Goal: Task Accomplishment & Management: Manage account settings

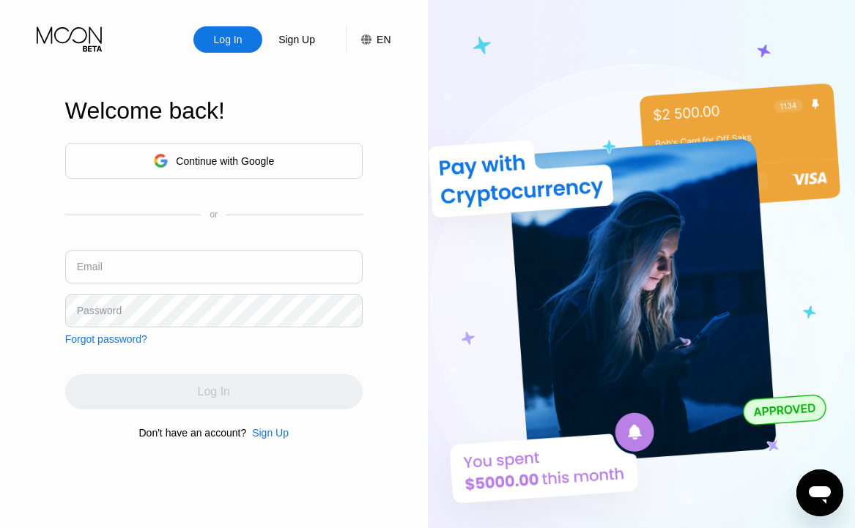
type input "[EMAIL_ADDRESS][DOMAIN_NAME]"
click at [212, 272] on input "[EMAIL_ADDRESS][DOMAIN_NAME]" at bounding box center [213, 266] width 297 height 33
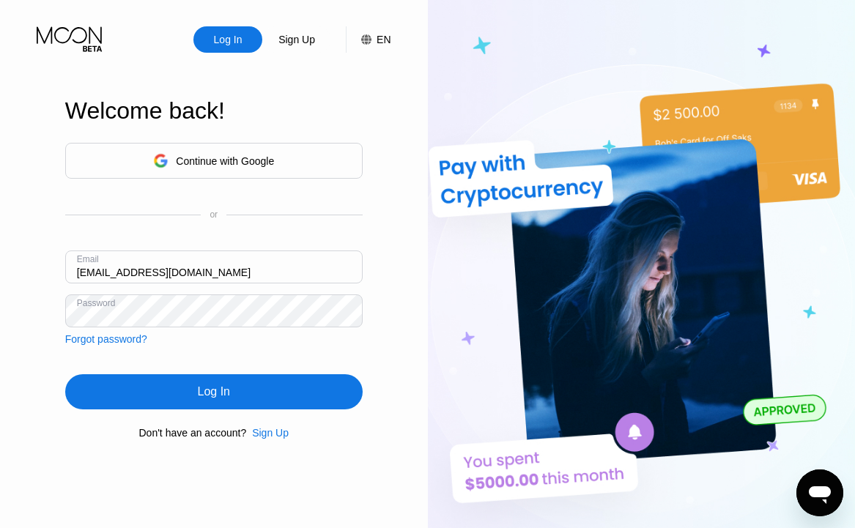
click at [106, 406] on div "Log In" at bounding box center [213, 391] width 297 height 35
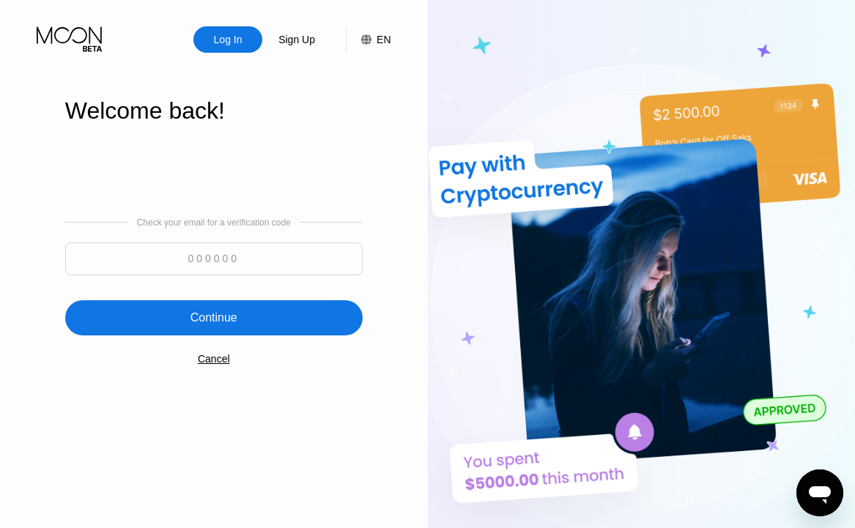
click at [248, 265] on input at bounding box center [213, 258] width 297 height 33
type input "595222"
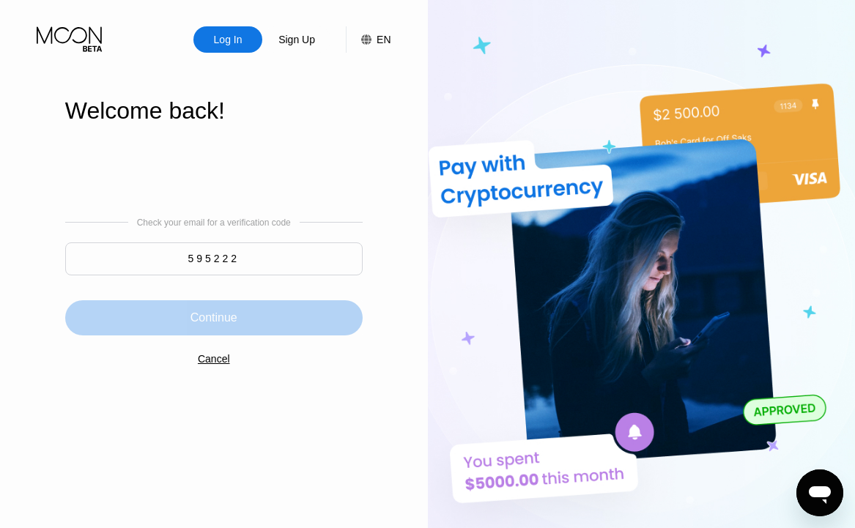
click at [261, 332] on div "Continue" at bounding box center [213, 317] width 297 height 35
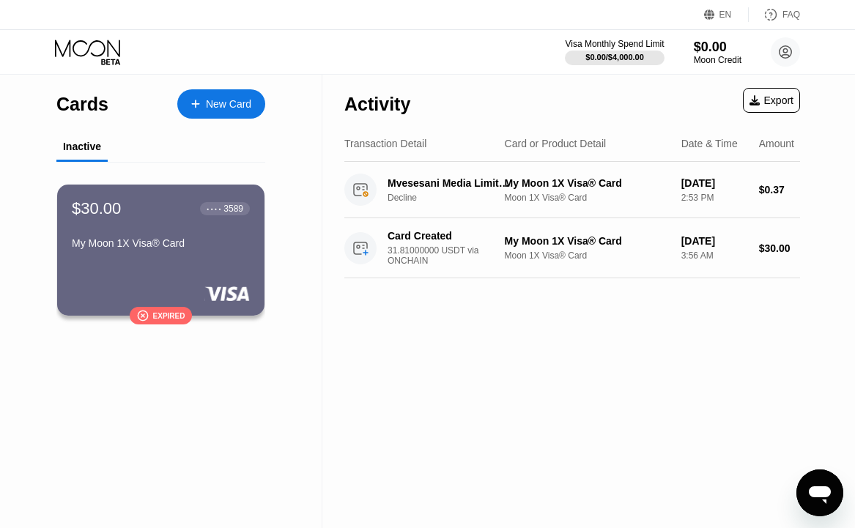
click at [229, 105] on div "New Card" at bounding box center [228, 104] width 45 height 12
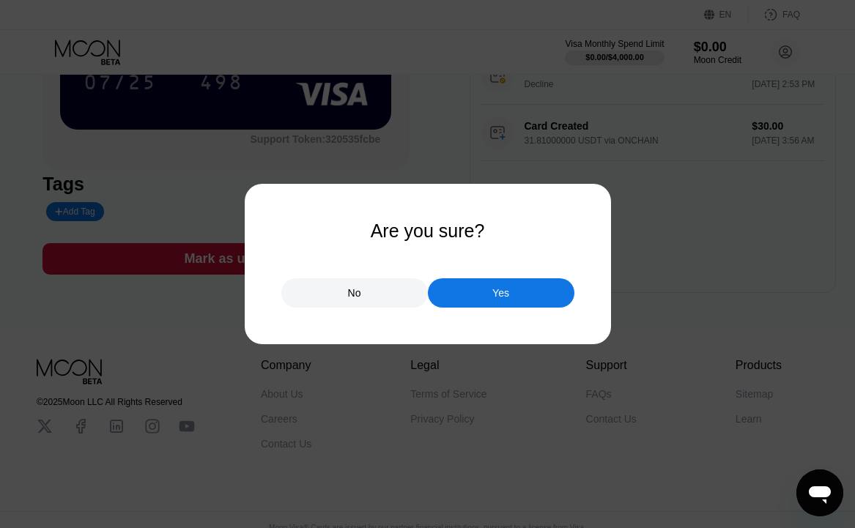
scroll to position [220, 0]
click at [510, 302] on div "Yes" at bounding box center [501, 292] width 146 height 29
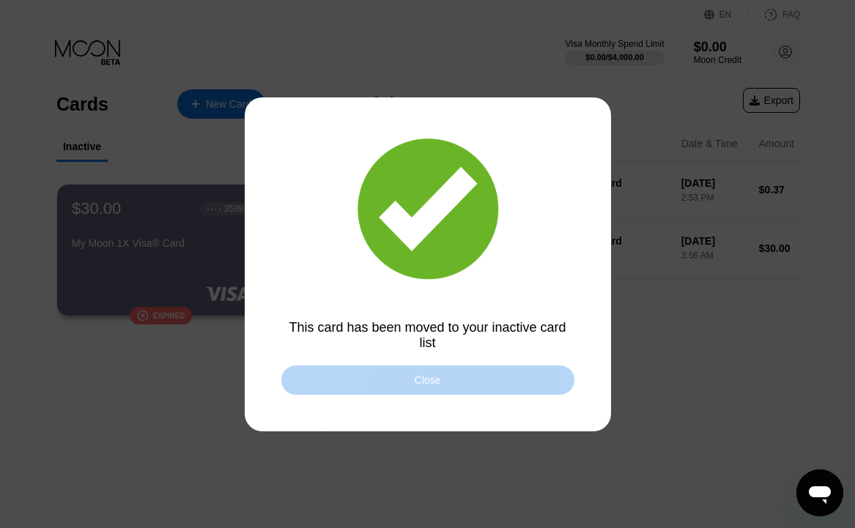
click at [470, 388] on div "Close" at bounding box center [427, 379] width 293 height 29
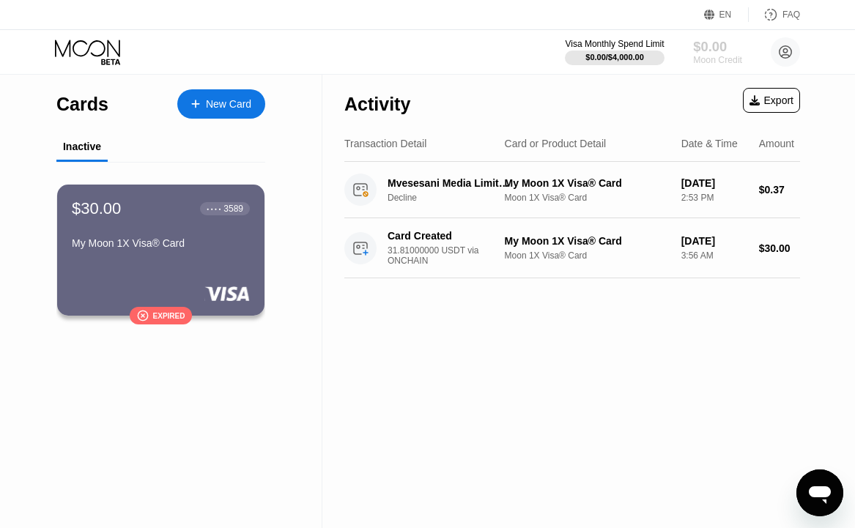
click at [715, 48] on div "$0.00" at bounding box center [717, 46] width 49 height 15
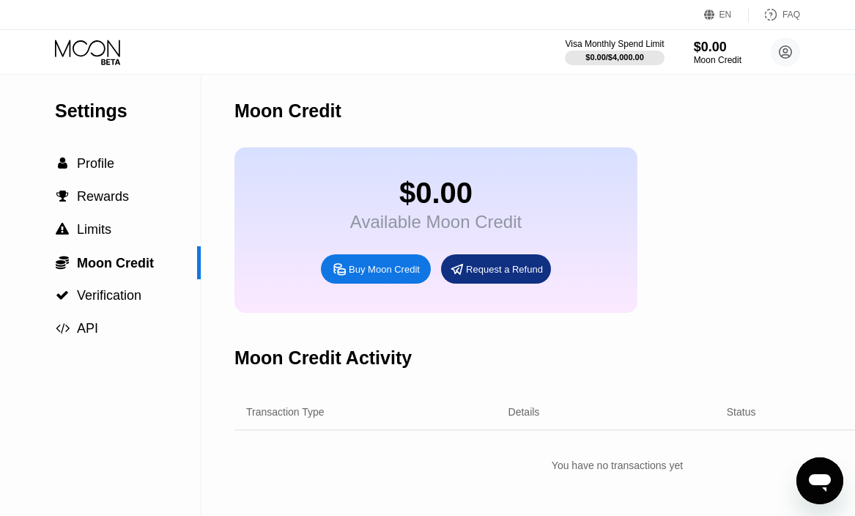
click at [793, 53] on circle at bounding box center [784, 51] width 29 height 29
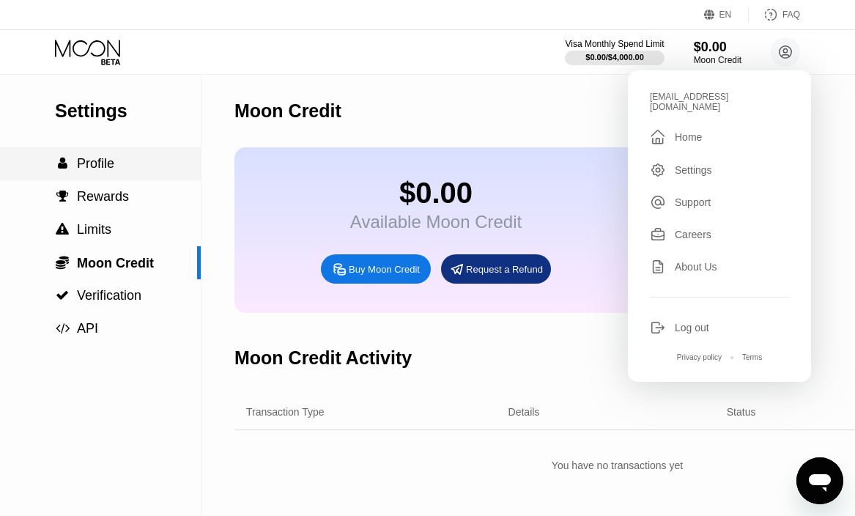
click at [87, 166] on span "Profile" at bounding box center [95, 163] width 37 height 15
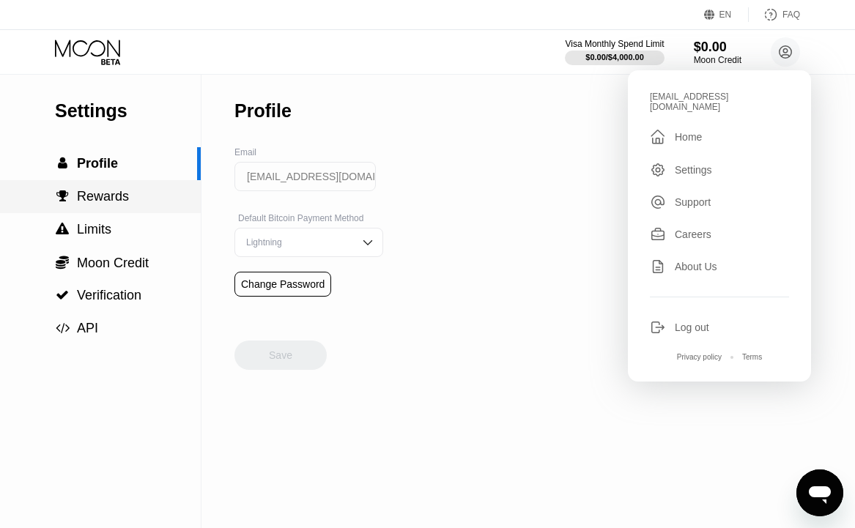
click at [101, 193] on span "Rewards" at bounding box center [103, 196] width 52 height 15
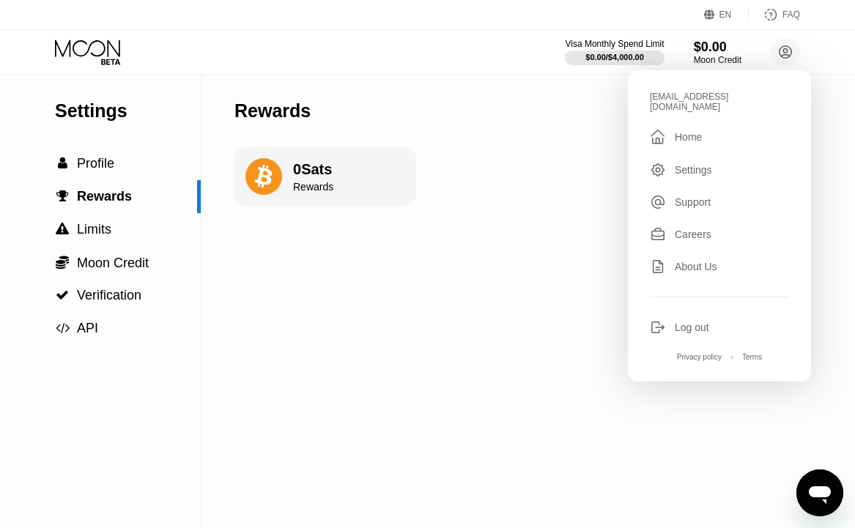
click at [79, 41] on icon at bounding box center [89, 53] width 68 height 26
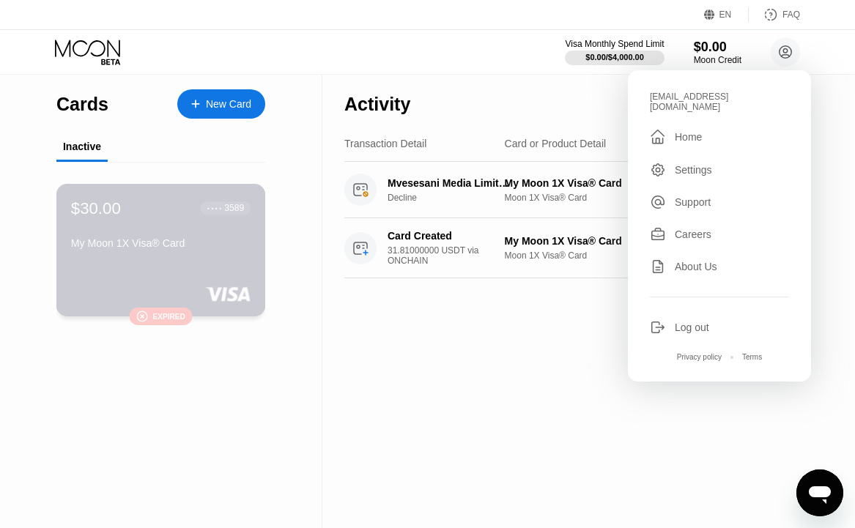
click at [215, 265] on div "$30.00 ● ● ● ● 3589 My Moon 1X Visa® Card  Expired" at bounding box center [160, 250] width 209 height 133
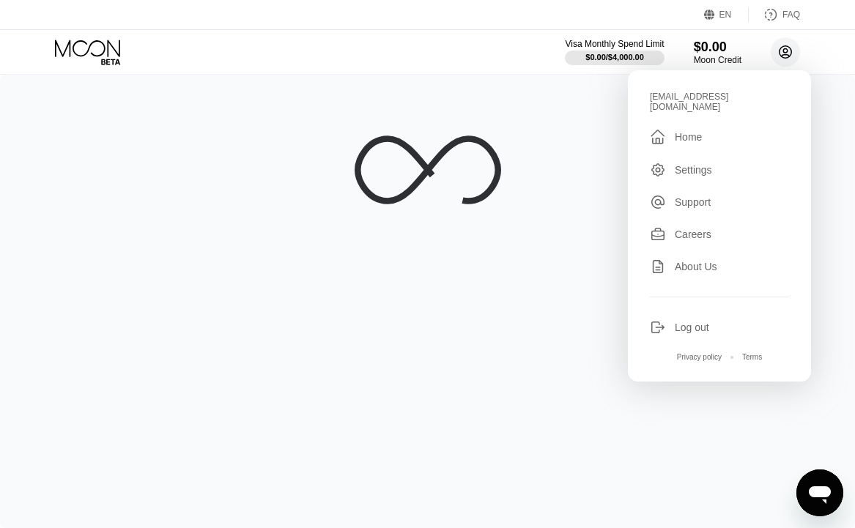
click at [794, 57] on circle at bounding box center [784, 51] width 29 height 29
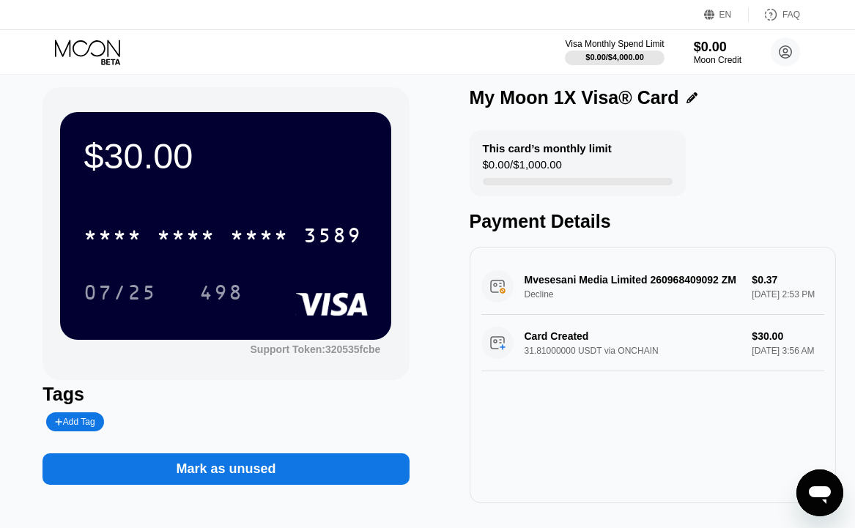
scroll to position [73, 0]
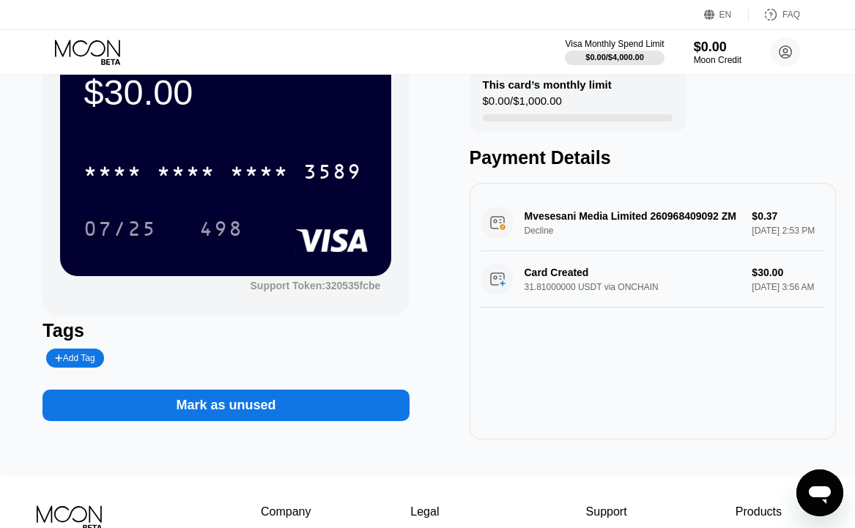
click at [334, 297] on div "$30.00 * * * * * * * * * * * * 3589 07/25 498 Support Token: 320535fcbe" at bounding box center [225, 169] width 366 height 293
click at [314, 289] on div "Support Token: 320535fcbe" at bounding box center [315, 286] width 130 height 12
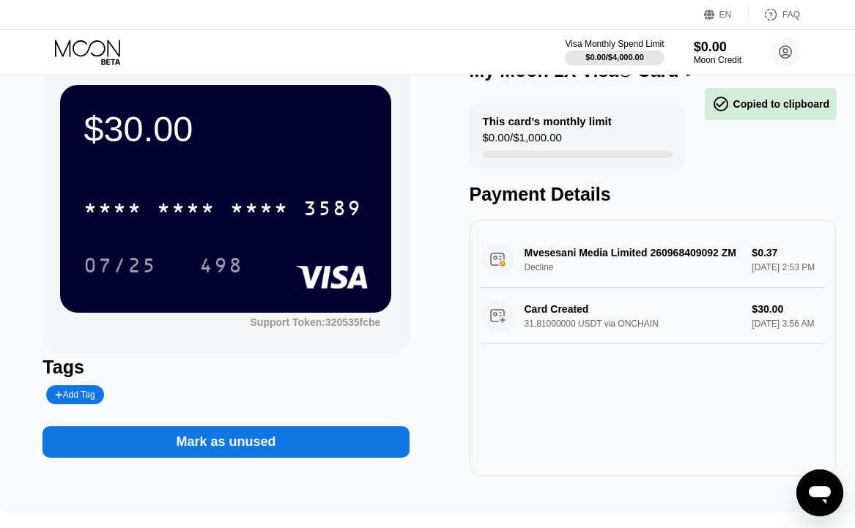
scroll to position [0, 0]
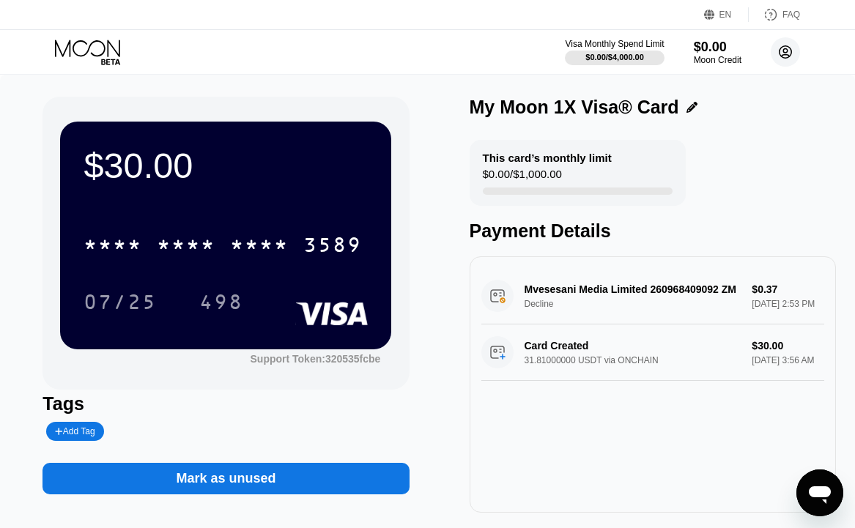
click at [781, 44] on circle at bounding box center [784, 51] width 29 height 29
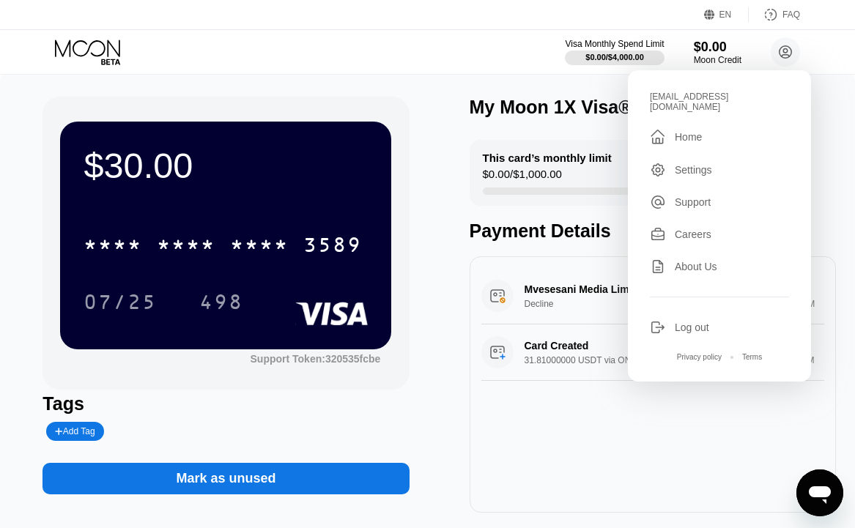
click at [831, 114] on div "My Moon 1X Visa® Card" at bounding box center [652, 107] width 366 height 21
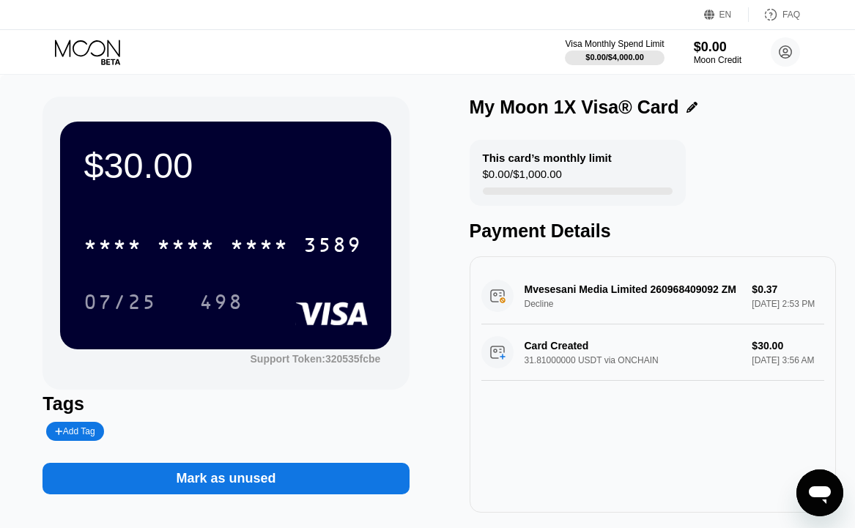
click at [103, 48] on icon at bounding box center [89, 53] width 68 height 26
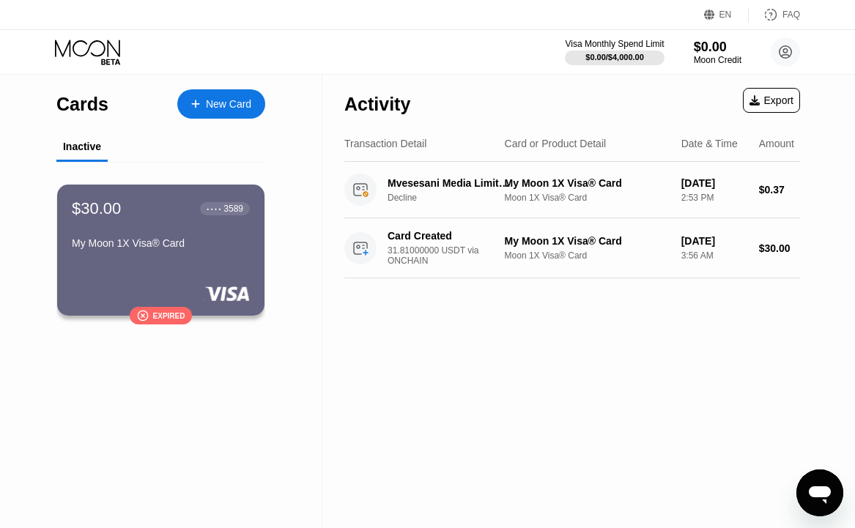
click at [446, 42] on div "Visa Monthly Spend Limit $0.00 / $4,000.00 $0.00 Moon Credit vietthug@yahoo.com…" at bounding box center [427, 52] width 855 height 44
click at [76, 108] on div "Cards" at bounding box center [82, 104] width 52 height 21
click at [76, 161] on div "Inactive" at bounding box center [81, 147] width 51 height 29
click at [144, 242] on div "My Moon 1X Visa® Card" at bounding box center [160, 243] width 179 height 12
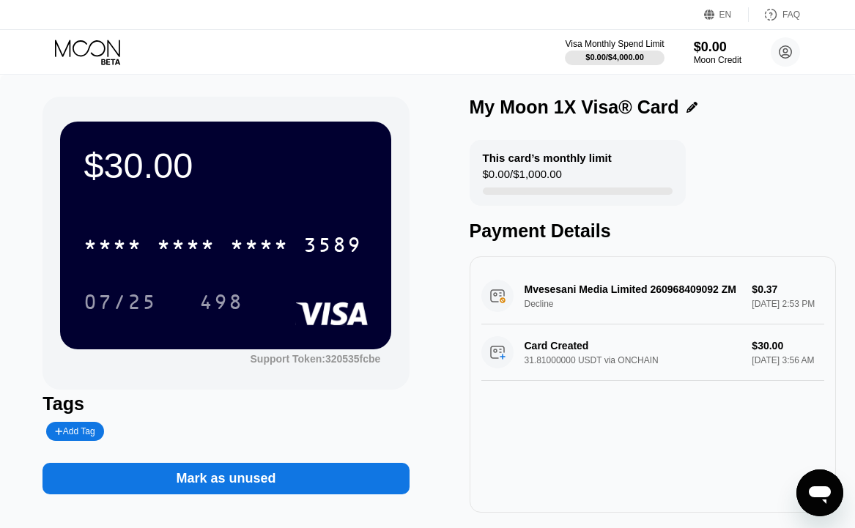
click at [819, 490] on icon "Open messaging window" at bounding box center [819, 495] width 22 height 18
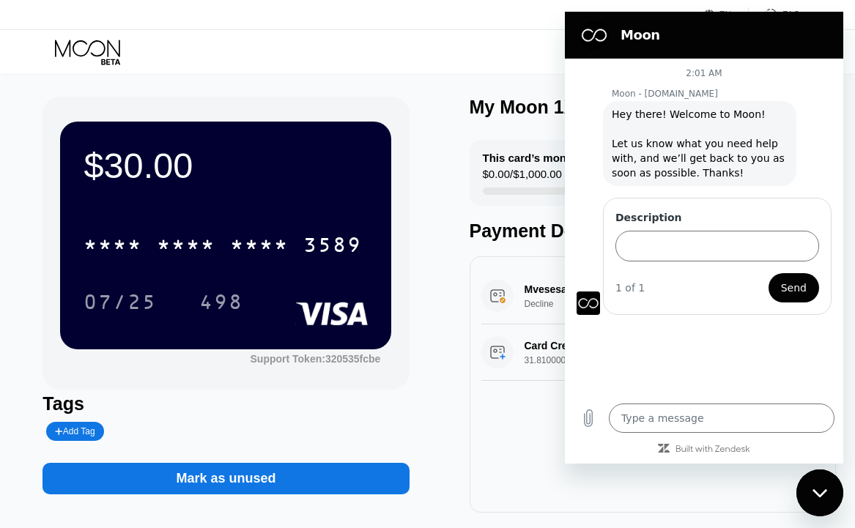
click at [415, 53] on div "Visa Monthly Spend Limit $0.00 / $4,000.00 $0.00 Moon Credit vietthug@yahoo.com…" at bounding box center [427, 52] width 855 height 44
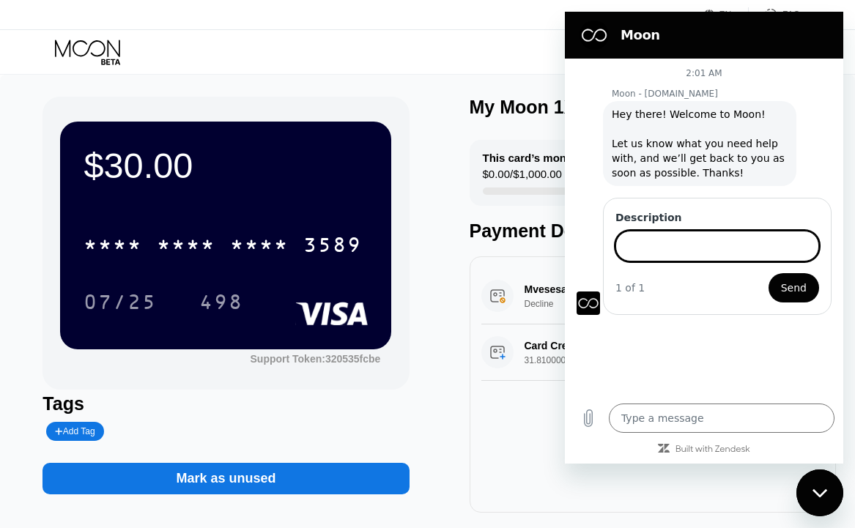
click at [691, 248] on input "Description" at bounding box center [717, 246] width 204 height 31
paste input "Reissue the card"
type input "Reissue the card"
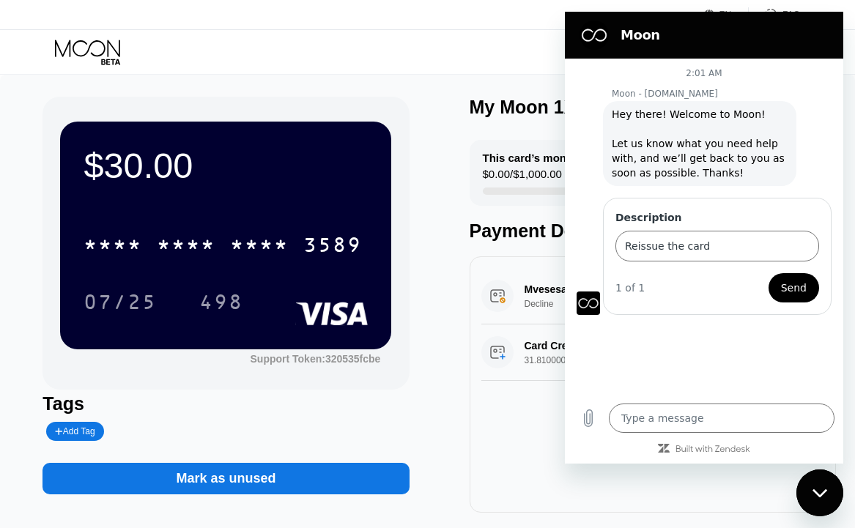
click at [811, 283] on button "Send" at bounding box center [793, 287] width 51 height 29
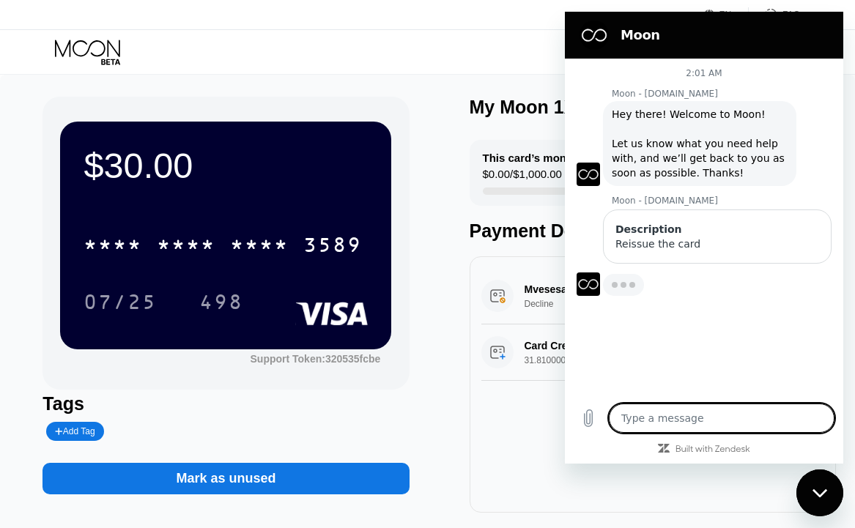
type textarea "x"
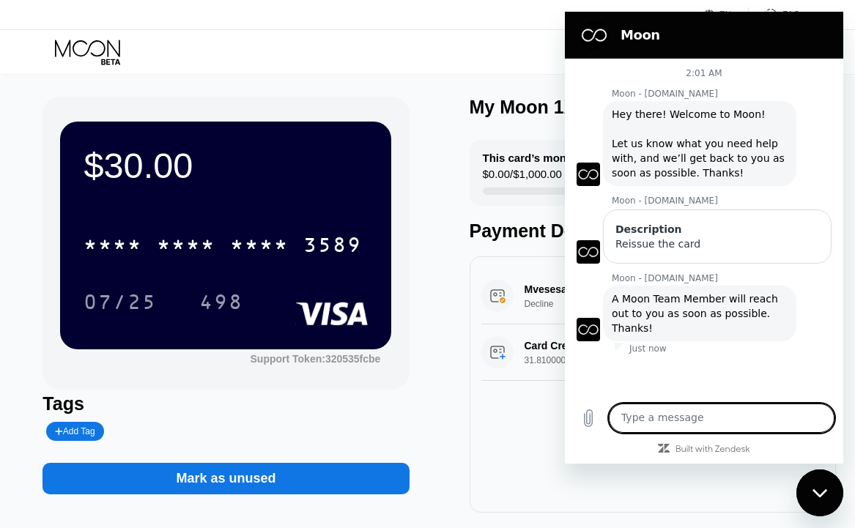
click at [743, 415] on textarea at bounding box center [722, 417] width 226 height 29
paste textarea "How can I reissue my *3589 card? It has expired, but there is still money on it."
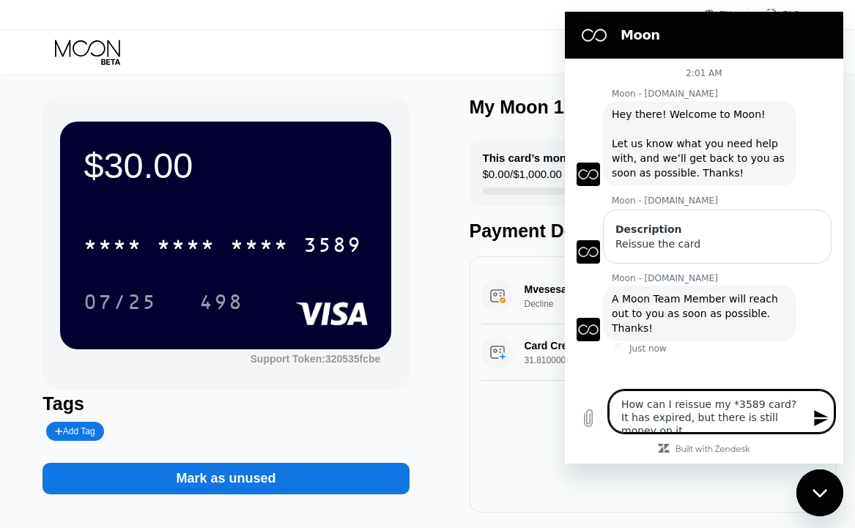
type textarea "How can I reissue my *3589 card? It has expired, but there is still money on it."
click at [820, 423] on icon "Send message" at bounding box center [821, 418] width 14 height 16
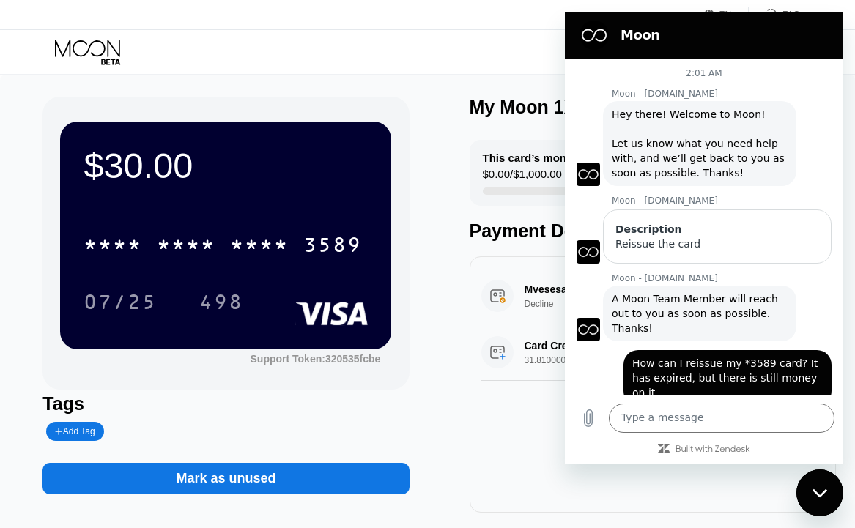
click at [275, 58] on div "Visa Monthly Spend Limit $0.00 / $4,000.00 $0.00 Moon Credit [EMAIL_ADDRESS][DO…" at bounding box center [427, 52] width 855 height 44
click at [815, 492] on icon "Close messaging window" at bounding box center [819, 493] width 15 height 10
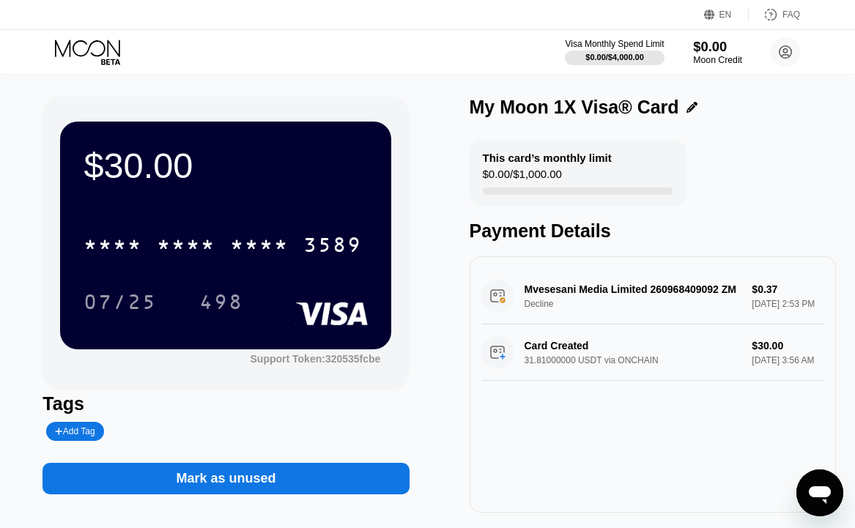
click at [700, 50] on div "$0.00" at bounding box center [717, 46] width 49 height 15
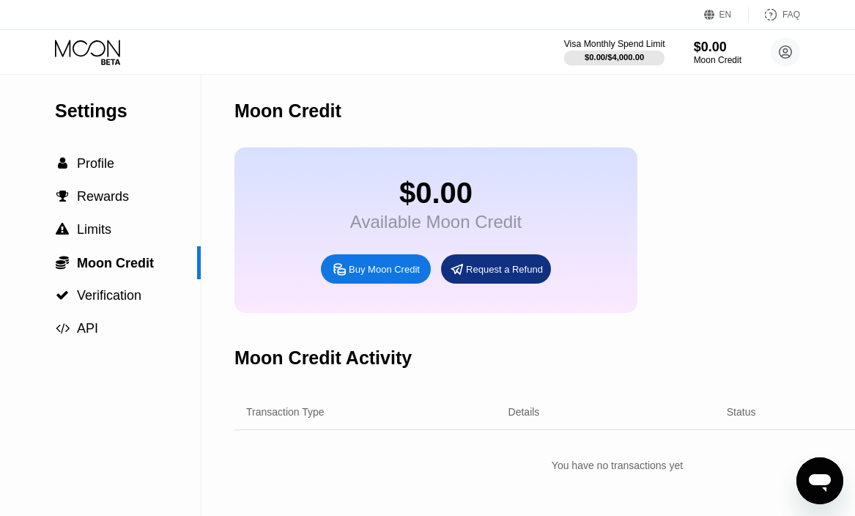
click at [600, 45] on div "Visa Monthly Spend Limit" at bounding box center [614, 44] width 101 height 10
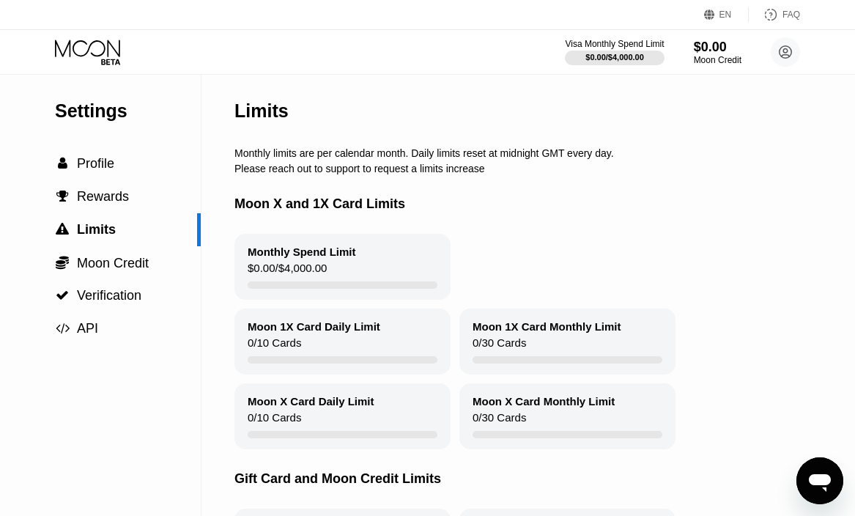
click at [779, 56] on circle at bounding box center [784, 51] width 29 height 29
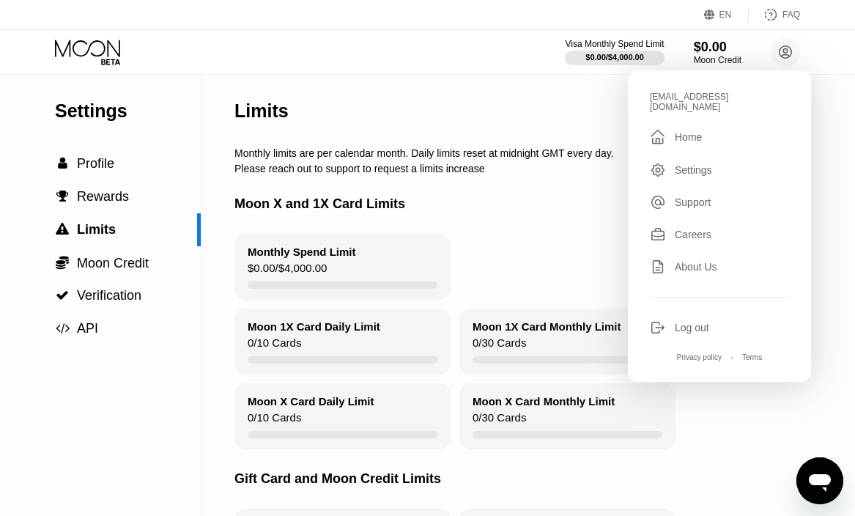
click at [103, 48] on icon at bounding box center [89, 53] width 68 height 26
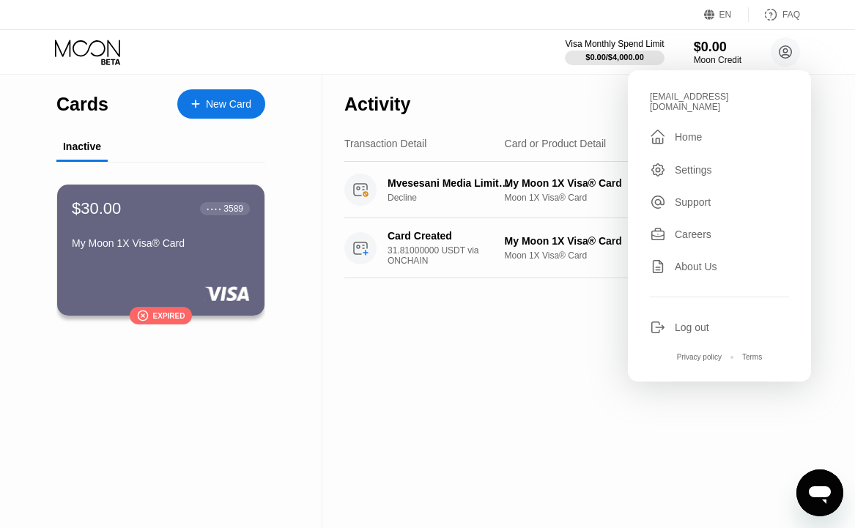
click at [217, 95] on div "New Card" at bounding box center [221, 103] width 88 height 29
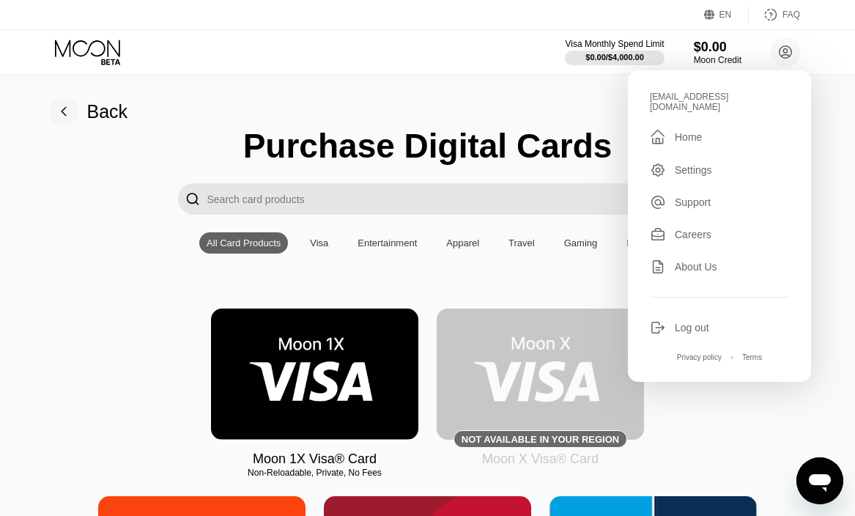
click at [310, 393] on img at bounding box center [314, 373] width 207 height 131
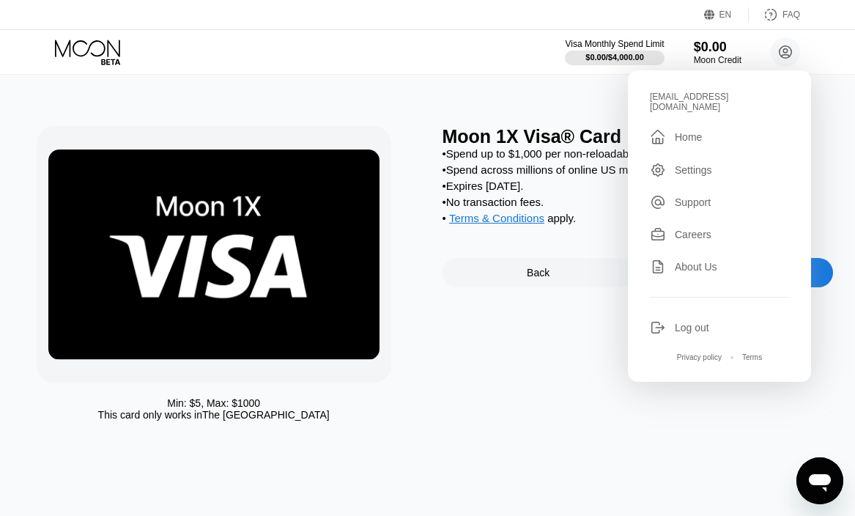
click at [848, 146] on div "Min: $ 5 , Max: $ 1000 This card only works in The United States Moon 1X Visa® …" at bounding box center [427, 295] width 867 height 441
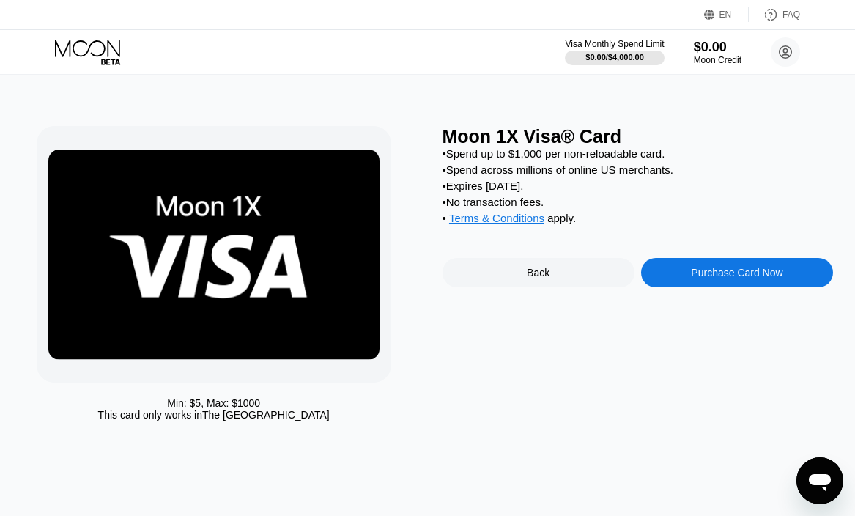
click at [750, 278] on div "Purchase Card Now" at bounding box center [737, 273] width 92 height 12
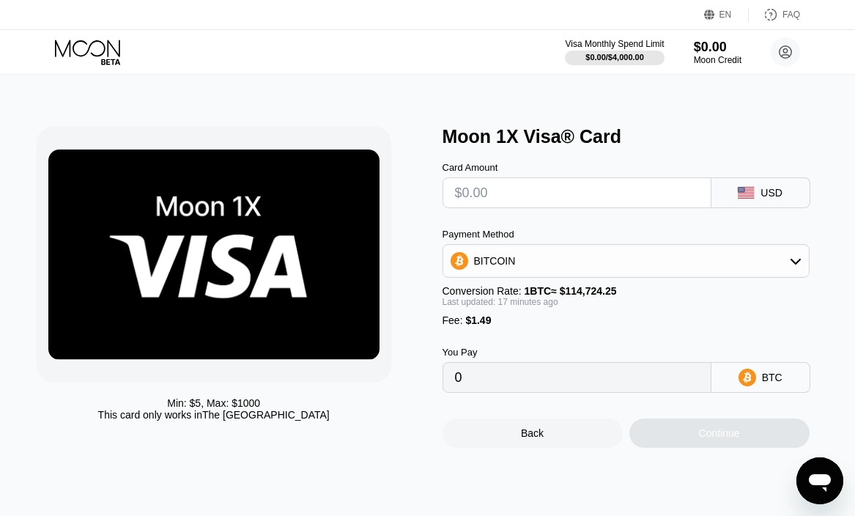
click at [739, 192] on icon at bounding box center [740, 189] width 7 height 5
click at [533, 198] on input "text" at bounding box center [577, 192] width 244 height 29
type input "$10"
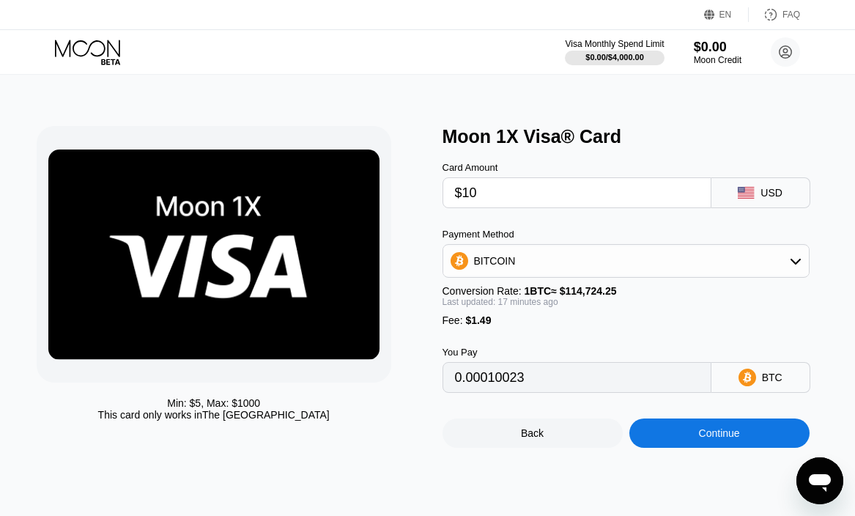
type input "0.00010023"
type input "$10"
click at [655, 255] on div "BITCOIN" at bounding box center [625, 260] width 365 height 29
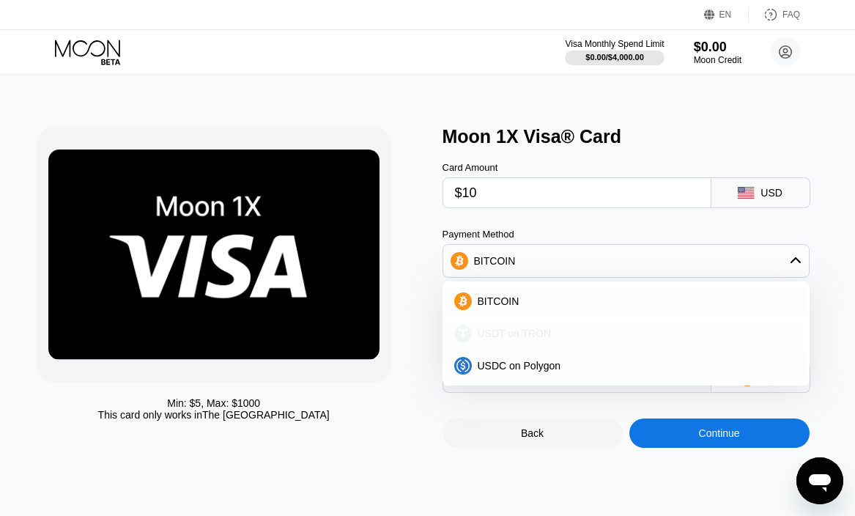
click at [606, 339] on div "USDT on TRON" at bounding box center [635, 333] width 326 height 12
type input "11.61"
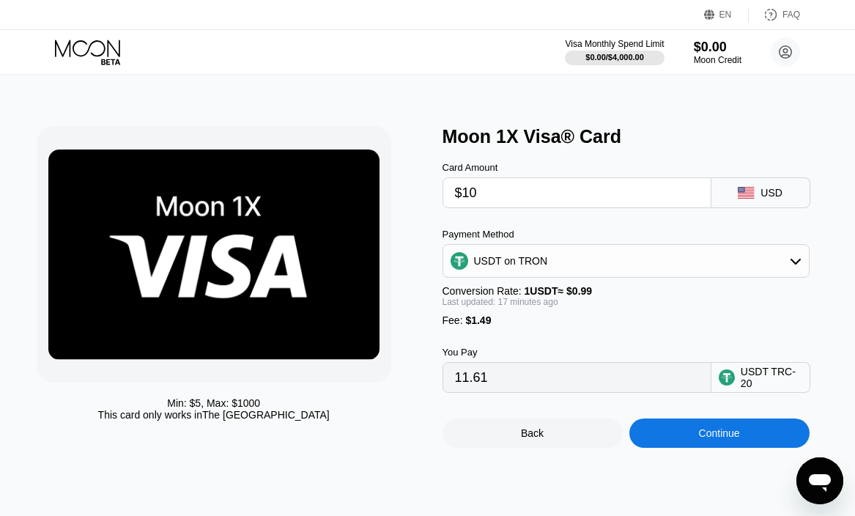
click at [734, 439] on div "Continue" at bounding box center [719, 433] width 41 height 12
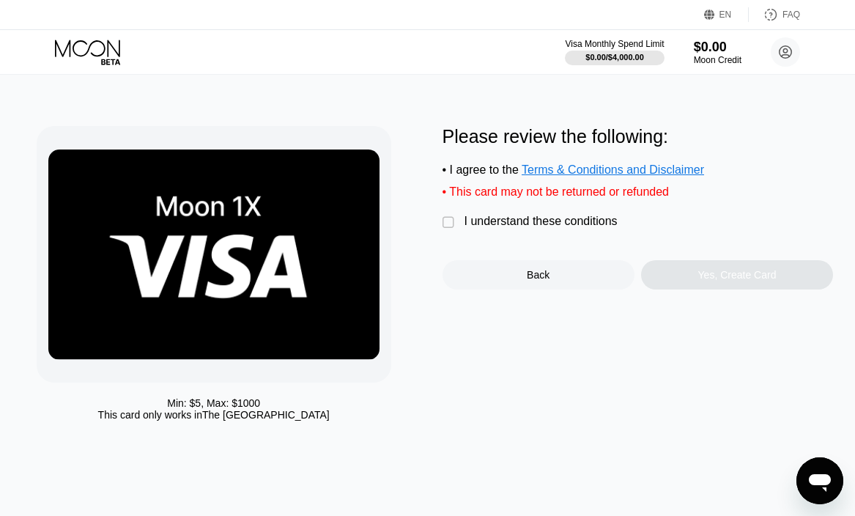
click at [458, 230] on div " I understand these conditions" at bounding box center [533, 222] width 182 height 15
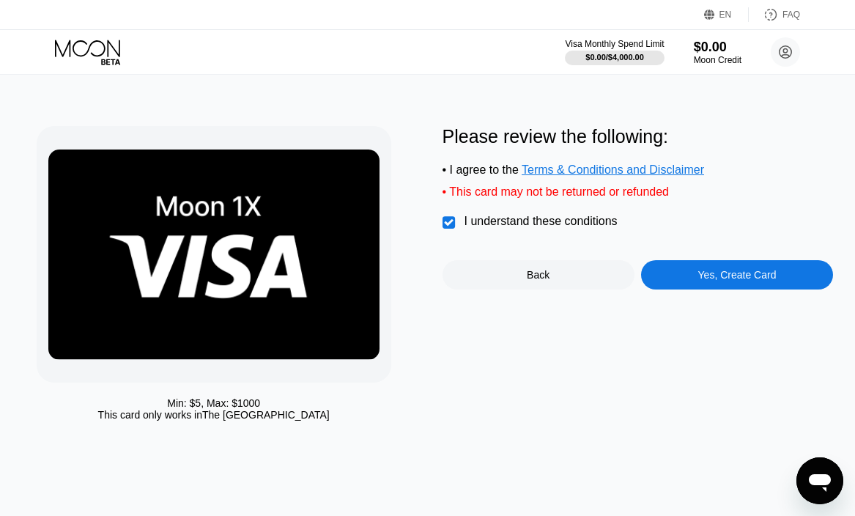
click at [748, 280] on div "Yes, Create Card" at bounding box center [737, 275] width 78 height 12
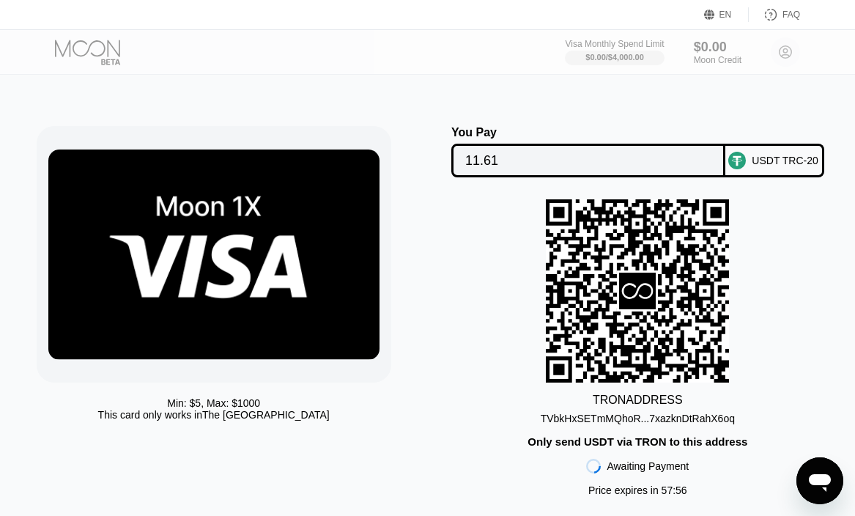
click at [516, 62] on div "Visa Monthly Spend Limit $0.00 / $4,000.00 $0.00 Moon Credit [EMAIL_ADDRESS][DO…" at bounding box center [427, 52] width 855 height 44
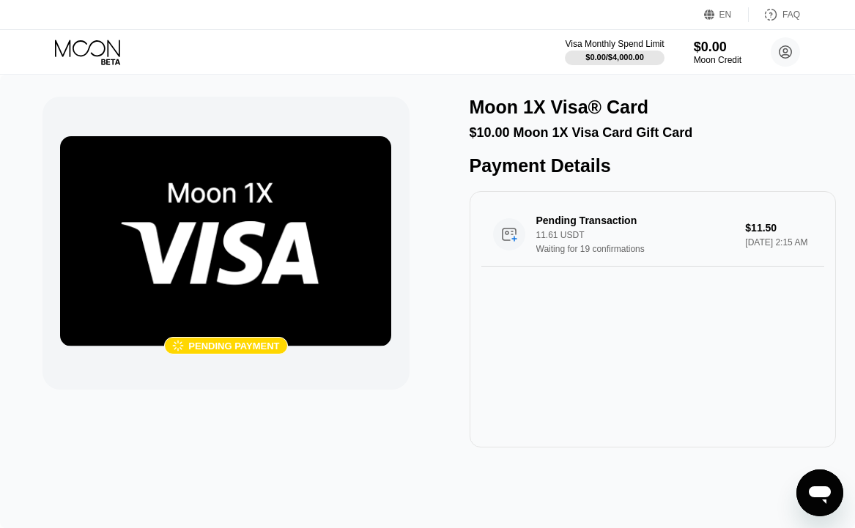
click at [462, 63] on div "Visa Monthly Spend Limit $0.00 / $4,000.00 $0.00 Moon Credit [EMAIL_ADDRESS][DO…" at bounding box center [427, 52] width 855 height 44
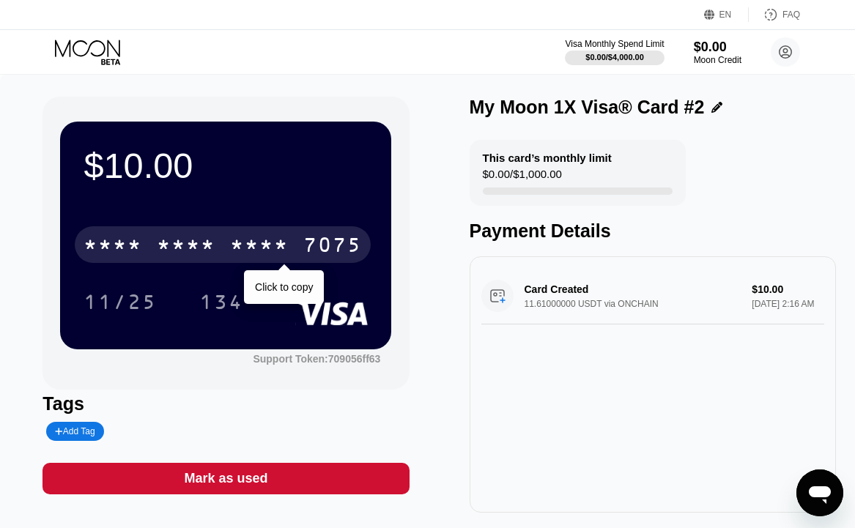
click at [256, 242] on div "* * * *" at bounding box center [259, 246] width 59 height 23
